Goal: Browse casually

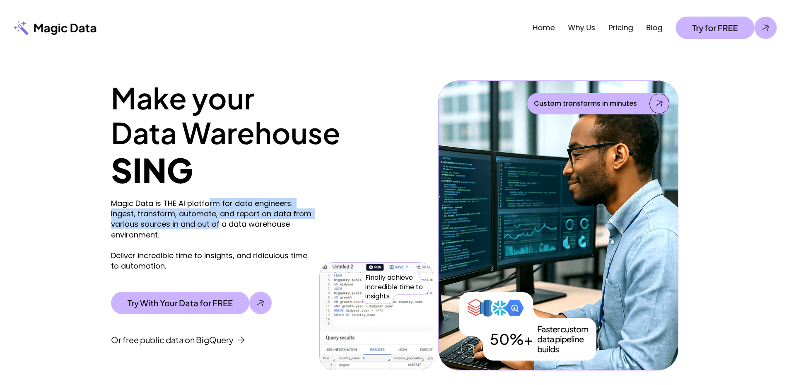
drag, startPoint x: 0, startPoint y: 0, endPoint x: 218, endPoint y: 227, distance: 314.7
click at [218, 227] on p "Magic Data is THE AI platform for data engineers. Ingest, transform, automate, …" at bounding box center [213, 234] width 204 height 73
drag, startPoint x: 222, startPoint y: 207, endPoint x: 222, endPoint y: 227, distance: 19.9
click at [222, 227] on p "Magic Data is THE AI platform for data engineers. Ingest, transform, automate, …" at bounding box center [213, 234] width 204 height 73
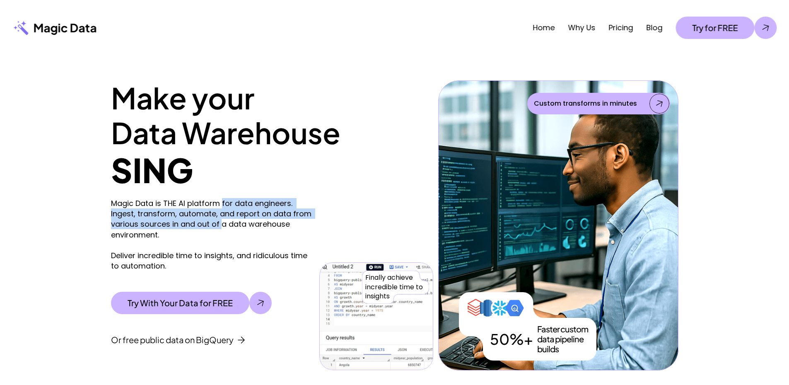
click at [222, 227] on p "Magic Data is THE AI platform for data engineers. Ingest, transform, automate, …" at bounding box center [213, 234] width 204 height 73
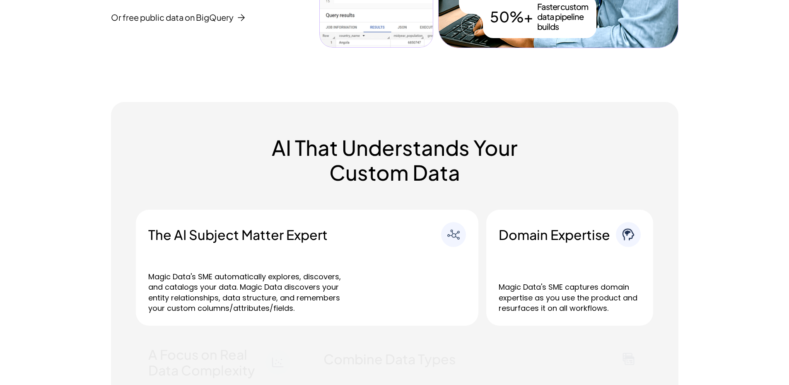
scroll to position [331, 0]
